Goal: Check status: Check status

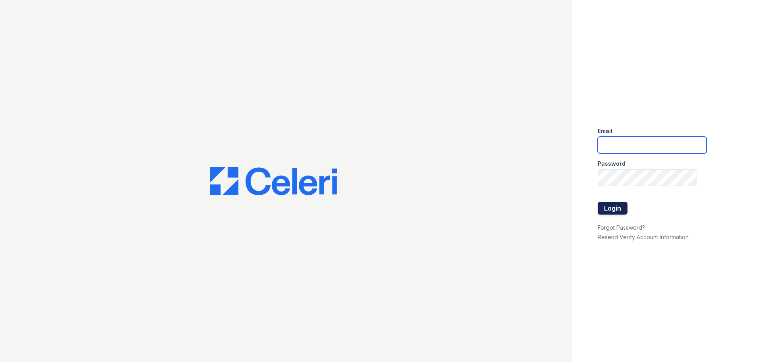
type input "mccallum2@cafmanagement.com"
click at [617, 206] on button "Login" at bounding box center [613, 208] width 30 height 13
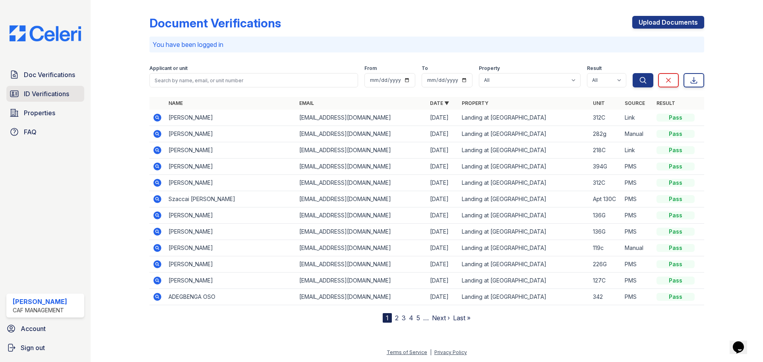
click at [46, 95] on span "ID Verifications" at bounding box center [46, 94] width 45 height 10
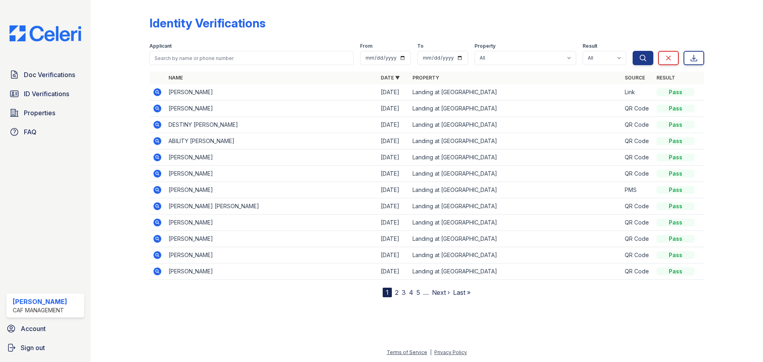
click at [184, 65] on form "Applicant From To Property All Landing at McCallum Result All Pass Fail Caution…" at bounding box center [426, 53] width 555 height 32
click at [185, 57] on input "search" at bounding box center [251, 58] width 204 height 14
type input "rosalinda"
click at [633, 51] on button "Search" at bounding box center [643, 58] width 21 height 14
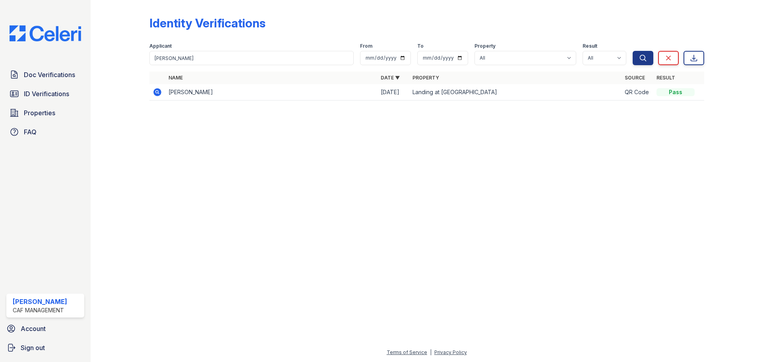
click at [157, 93] on icon at bounding box center [158, 92] width 10 height 10
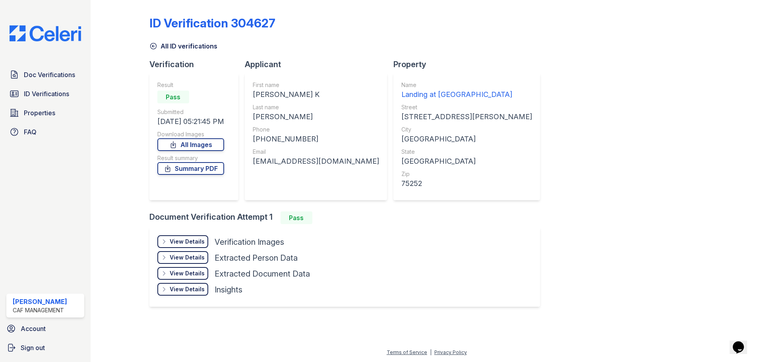
click at [174, 241] on div "View Details" at bounding box center [187, 242] width 35 height 8
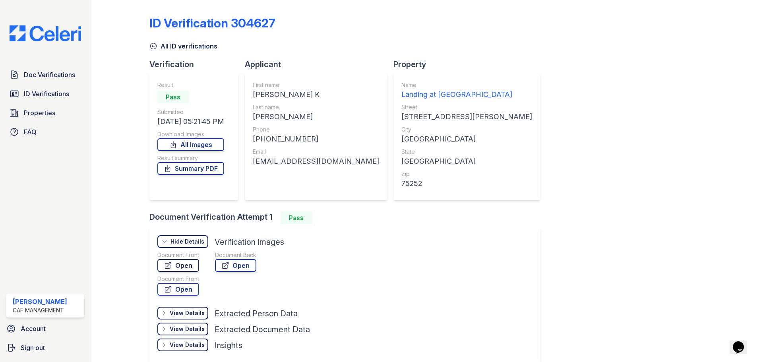
click at [182, 269] on link "Open" at bounding box center [178, 265] width 42 height 13
click at [212, 167] on link "Summary PDF" at bounding box center [190, 168] width 67 height 13
click at [50, 77] on span "Doc Verifications" at bounding box center [49, 75] width 51 height 10
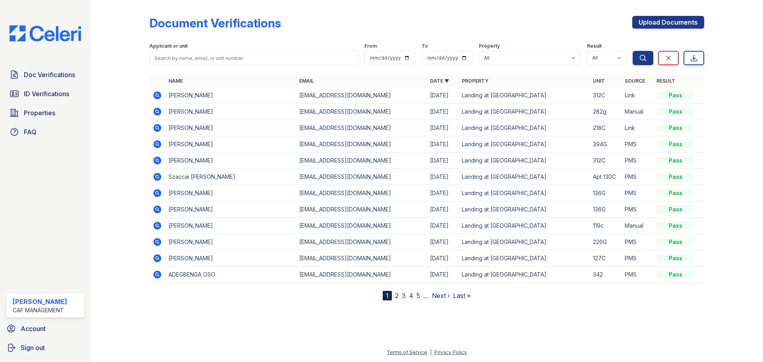
click at [51, 93] on span "ID Verifications" at bounding box center [46, 94] width 45 height 10
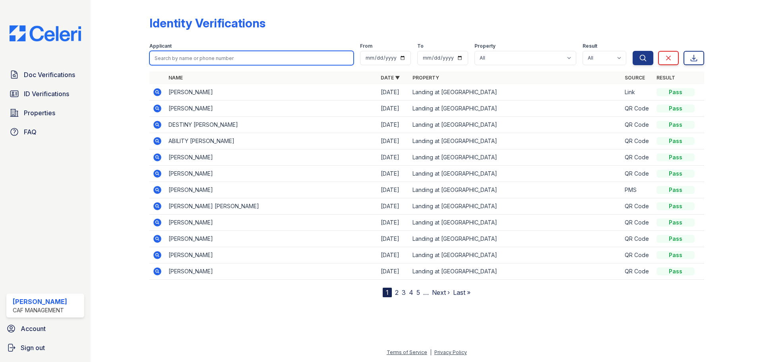
click at [205, 58] on input "search" at bounding box center [251, 58] width 204 height 14
type input "guevara"
click at [633, 51] on button "Search" at bounding box center [643, 58] width 21 height 14
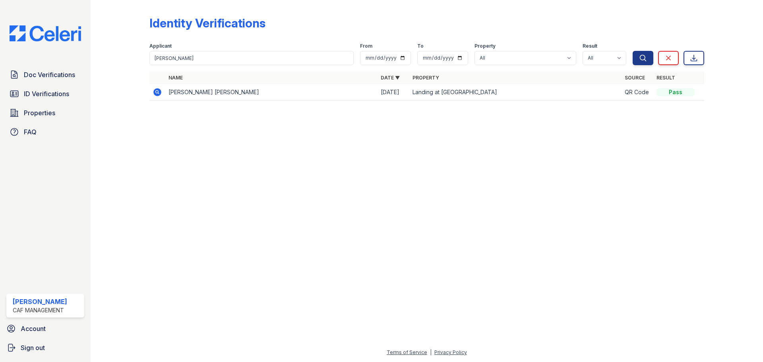
click at [186, 97] on td "OSWALDO DAVID GUEVARA GUEVARA" at bounding box center [271, 92] width 212 height 16
click at [188, 95] on td "OSWALDO DAVID GUEVARA GUEVARA" at bounding box center [271, 92] width 212 height 16
click at [187, 91] on td "OSWALDO DAVID GUEVARA GUEVARA" at bounding box center [271, 92] width 212 height 16
click at [158, 94] on icon at bounding box center [157, 92] width 8 height 8
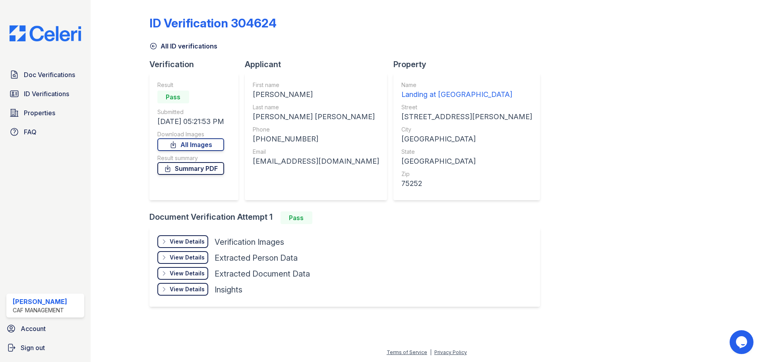
click at [173, 174] on link "Summary PDF" at bounding box center [190, 168] width 67 height 13
